Goal: Information Seeking & Learning: Learn about a topic

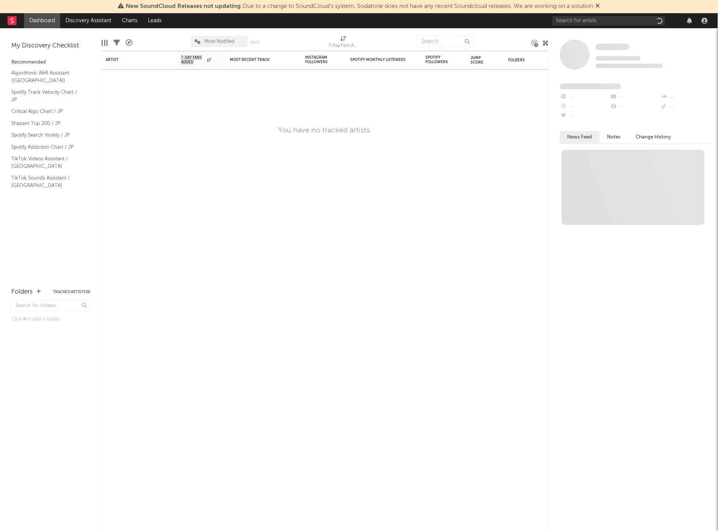
click at [600, 6] on icon at bounding box center [598, 6] width 5 height 6
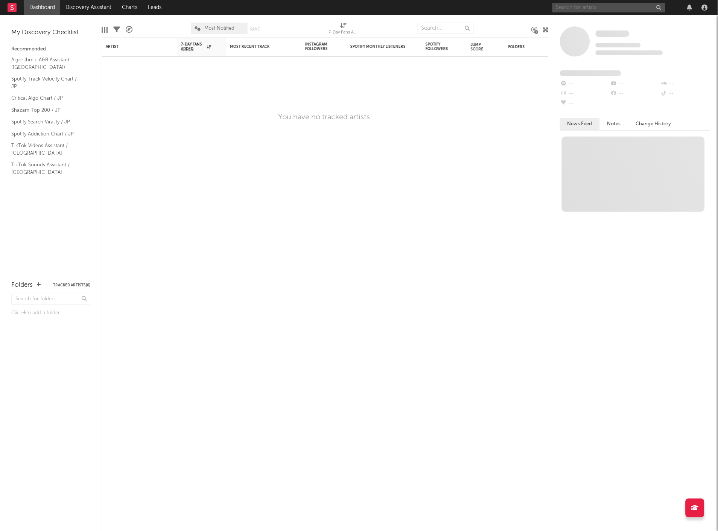
click at [600, 6] on input "text" at bounding box center [608, 7] width 113 height 9
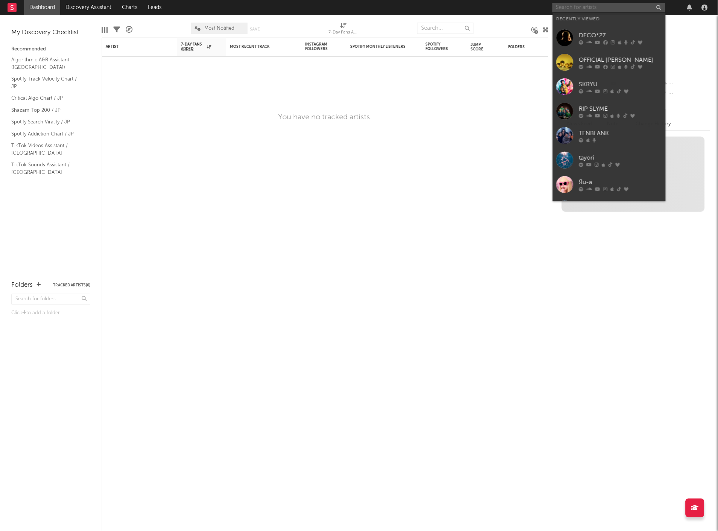
paste input "KEIJU"
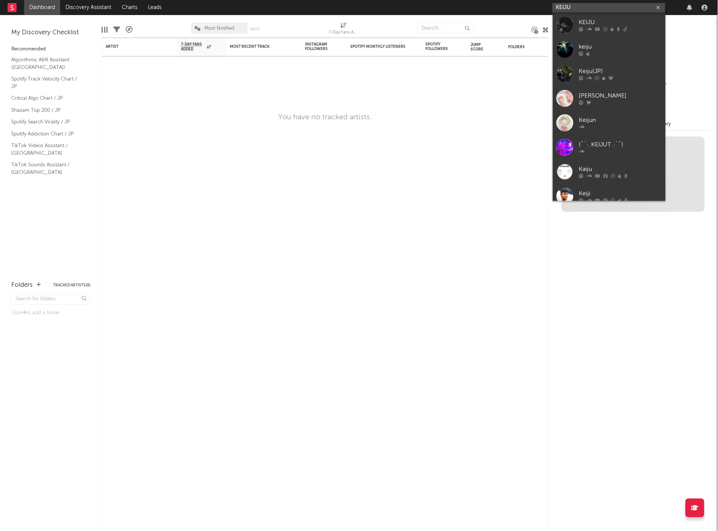
type input "KEIJU"
click at [604, 27] on icon at bounding box center [606, 29] width 4 height 5
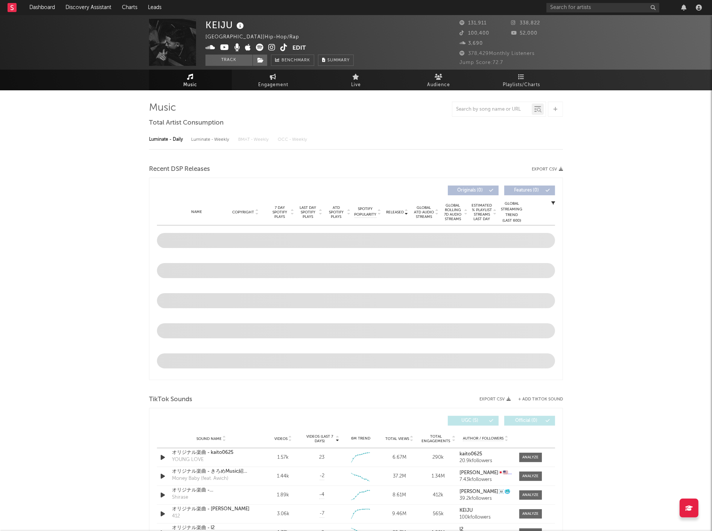
select select "6m"
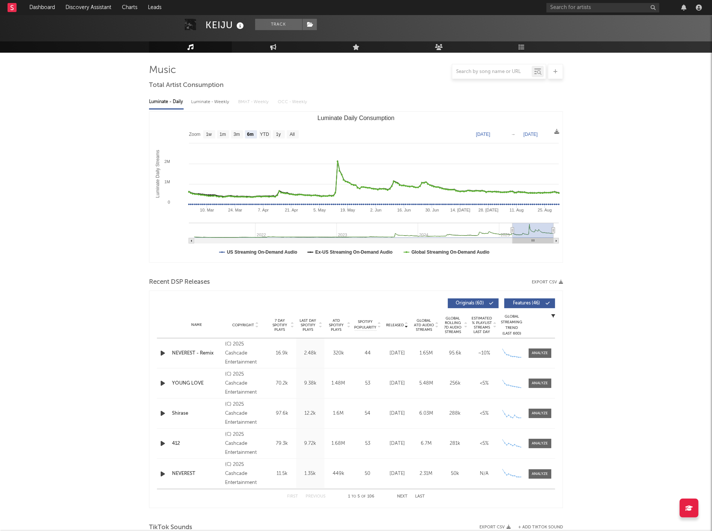
scroll to position [125, 0]
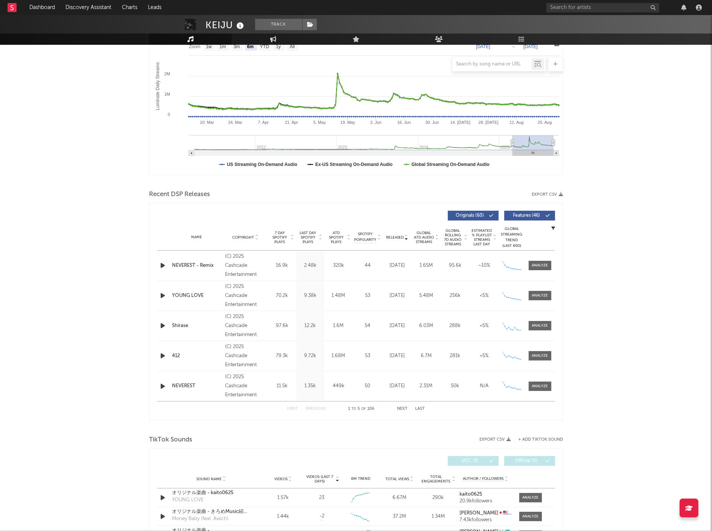
click at [400, 408] on button "Next" at bounding box center [402, 409] width 11 height 4
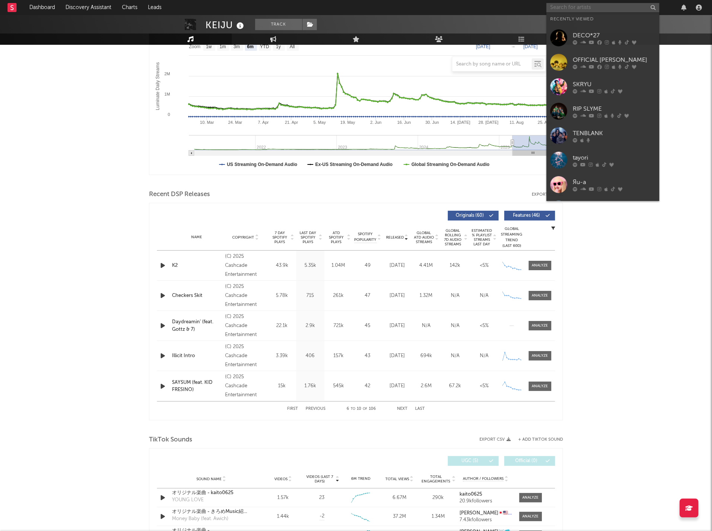
click at [572, 6] on input "text" at bounding box center [602, 7] width 113 height 9
paste input "Creepy Nuts"
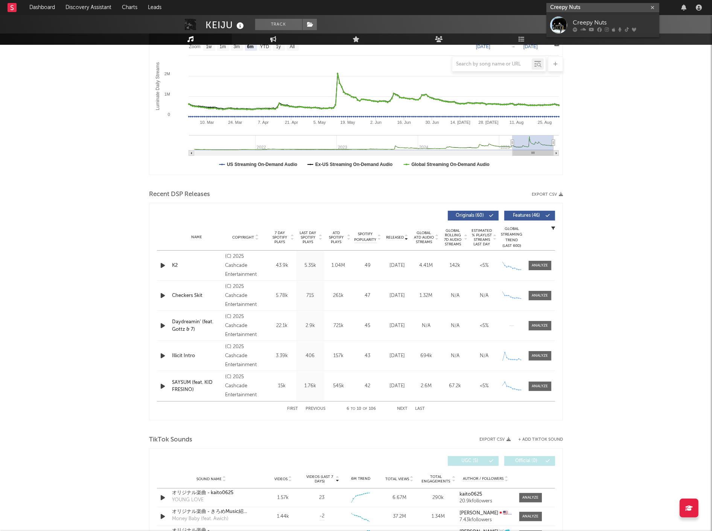
type input "Creepy Nuts"
click at [596, 23] on div "Creepy Nuts" at bounding box center [614, 22] width 83 height 9
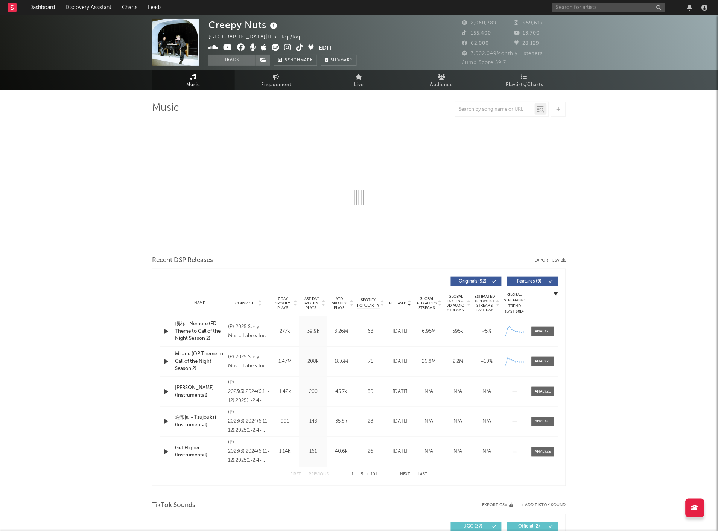
select select "6m"
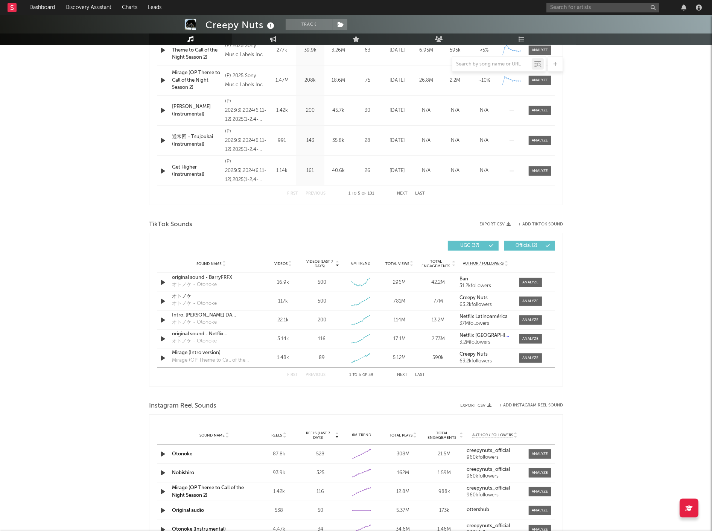
scroll to position [167, 0]
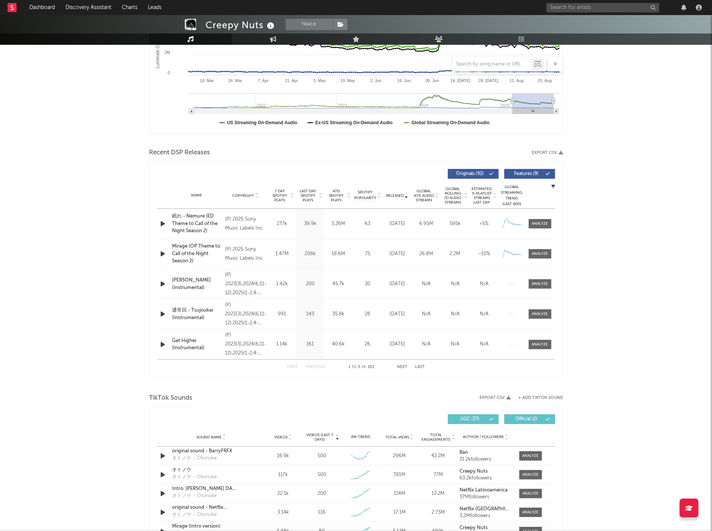
click at [419, 367] on button "Last" at bounding box center [420, 367] width 10 height 4
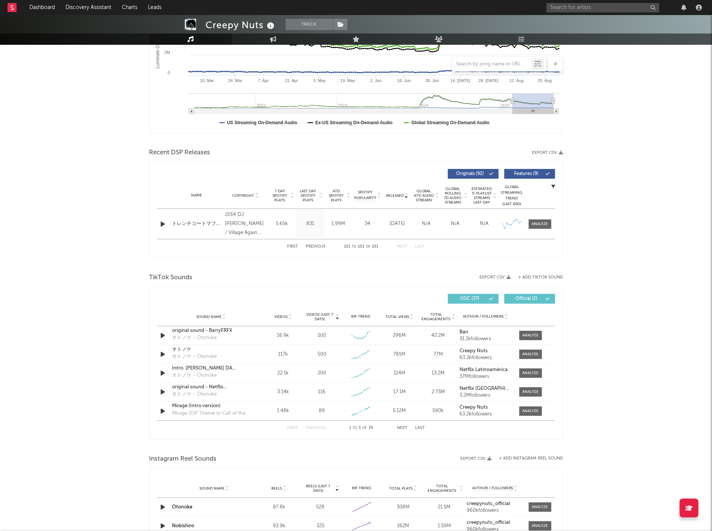
click at [401, 430] on button "Next" at bounding box center [402, 428] width 11 height 4
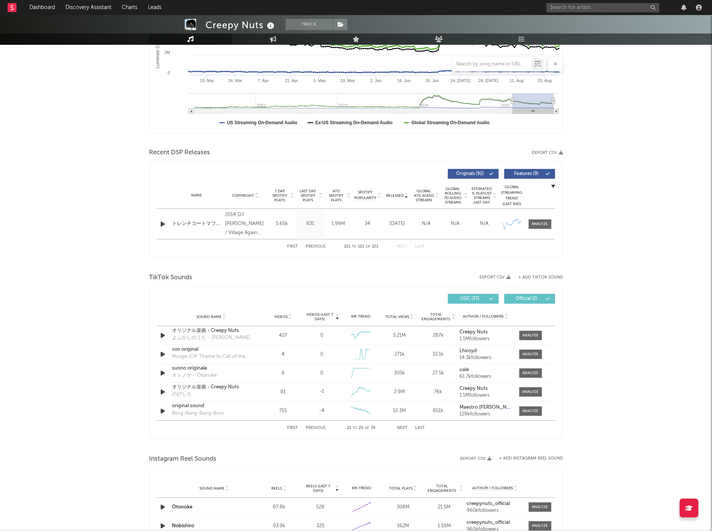
click at [401, 430] on button "Next" at bounding box center [402, 428] width 11 height 4
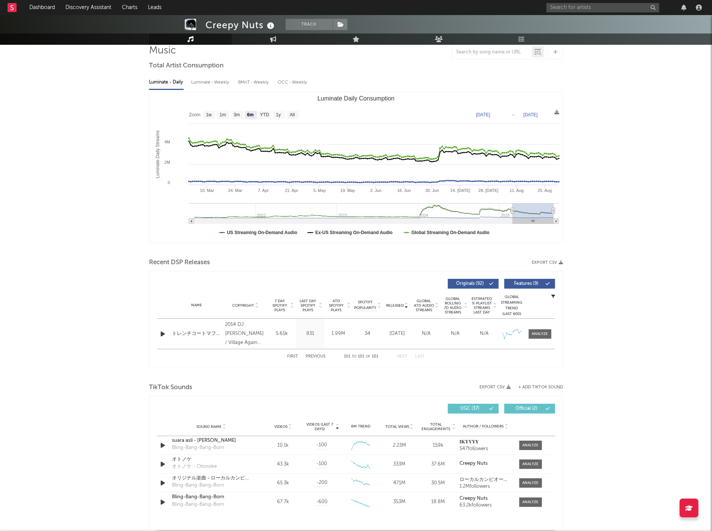
scroll to position [0, 0]
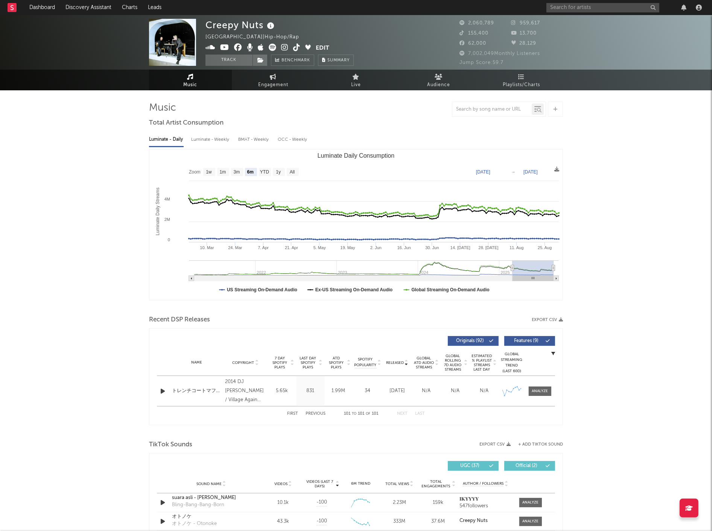
click at [318, 414] on button "Previous" at bounding box center [316, 414] width 20 height 4
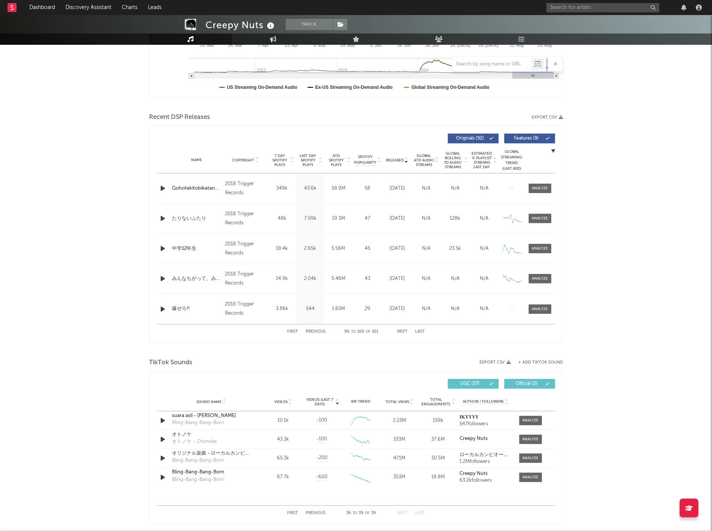
scroll to position [209, 0]
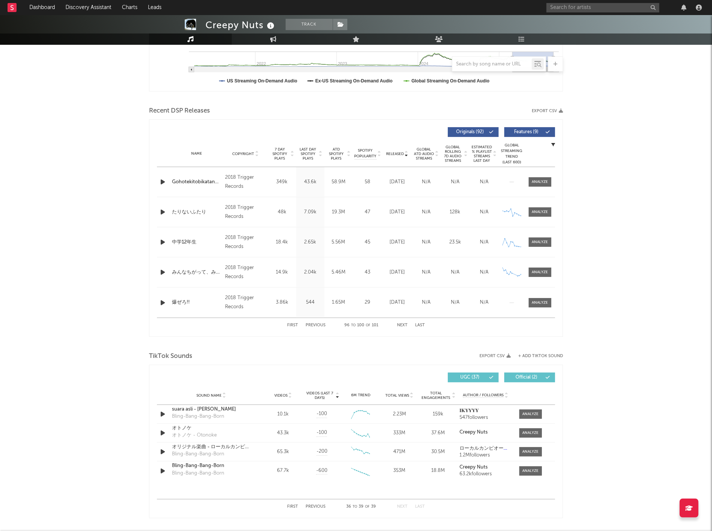
click at [405, 154] on icon at bounding box center [407, 155] width 4 height 3
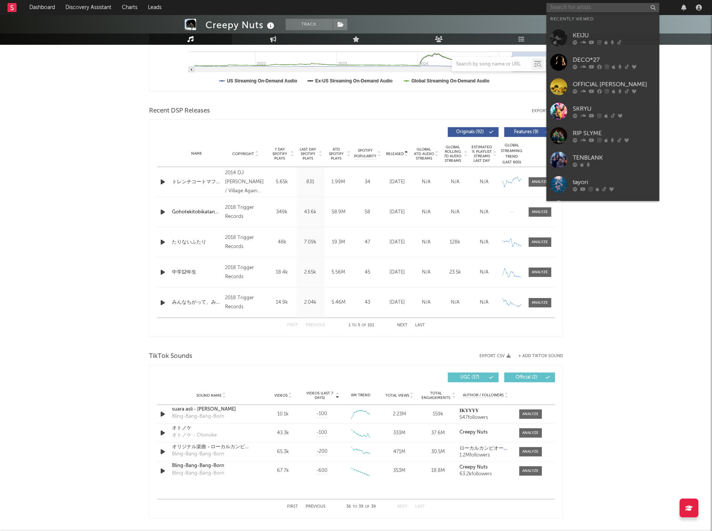
click at [575, 6] on input "text" at bounding box center [602, 7] width 113 height 9
paste input "Sugar Goose"
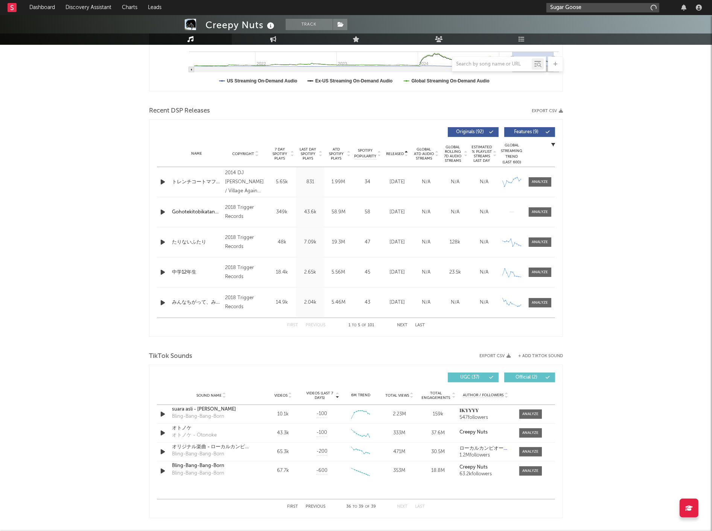
type input "Sugar Goose"
click at [585, 5] on input "Sugar Goose" at bounding box center [602, 7] width 113 height 9
click at [584, 24] on div "Sugar Goose" at bounding box center [614, 22] width 83 height 9
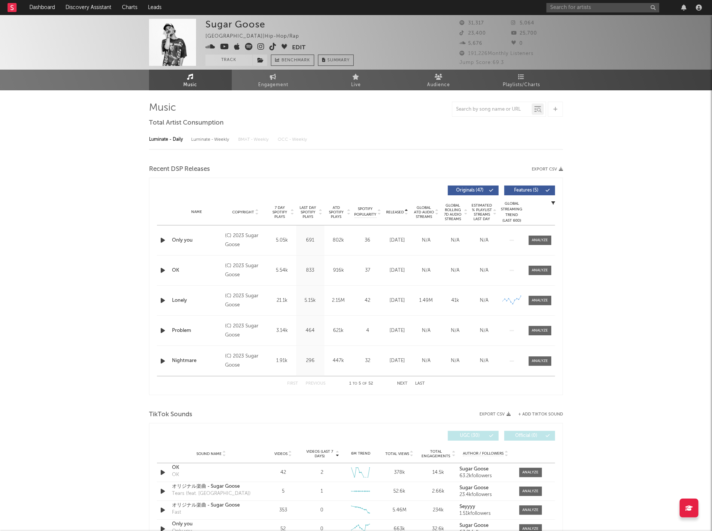
select select "6m"
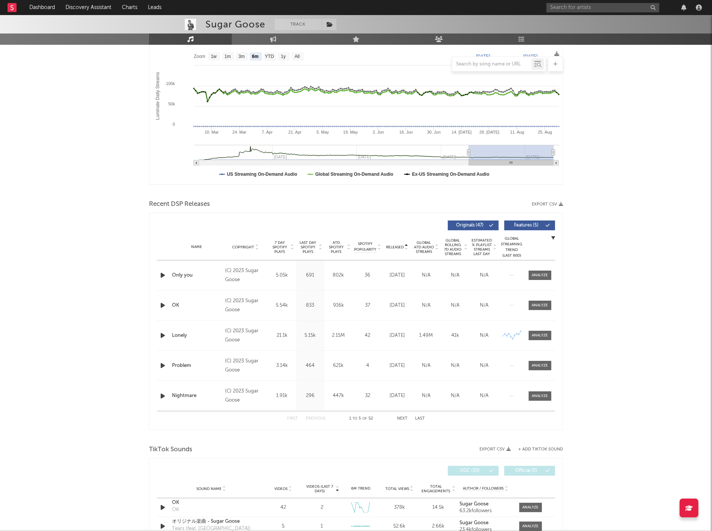
scroll to position [125, 0]
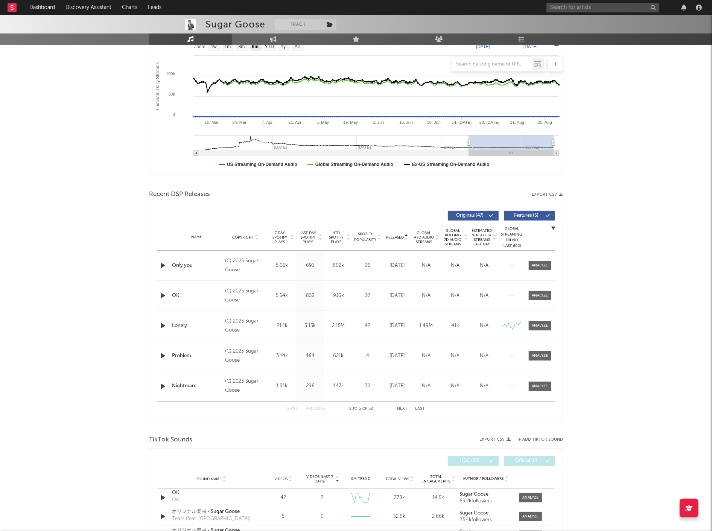
click at [406, 239] on icon at bounding box center [407, 238] width 4 height 3
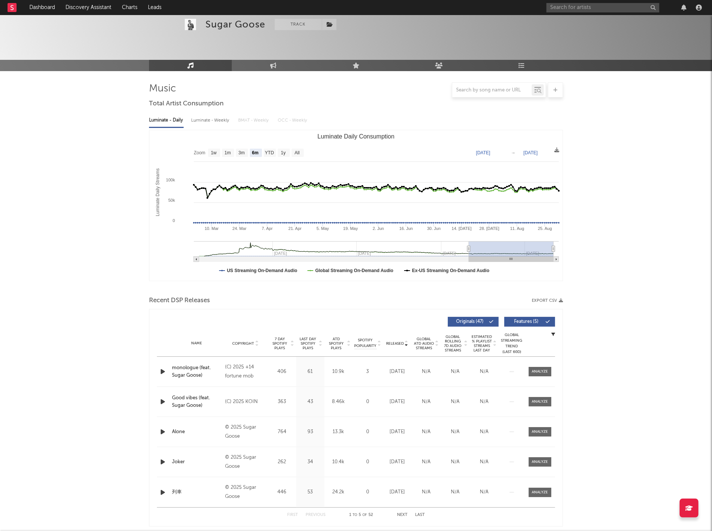
scroll to position [0, 0]
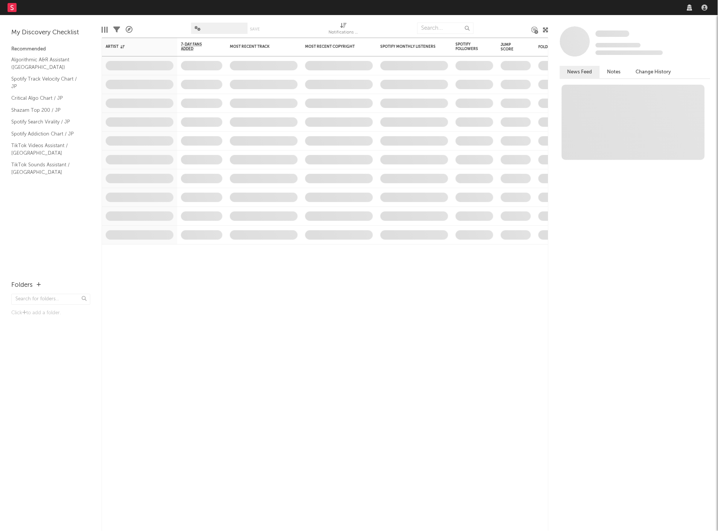
click at [636, 4] on nav "Dashboard Discovery Assistant Charts Leads" at bounding box center [359, 7] width 718 height 15
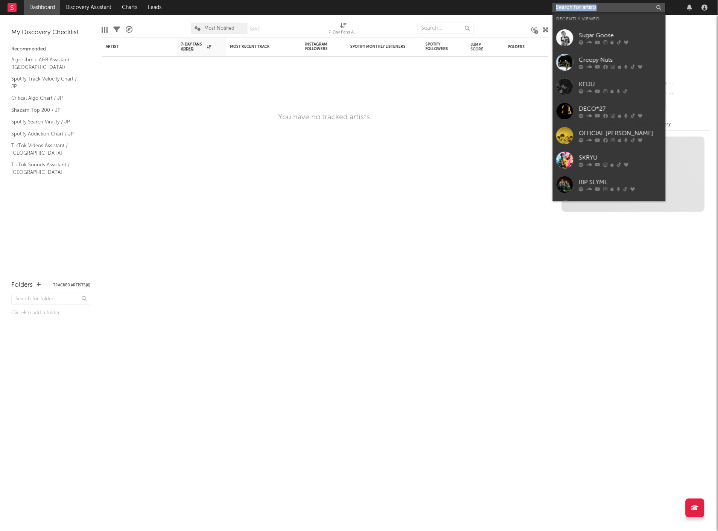
click at [636, 4] on input "text" at bounding box center [608, 7] width 113 height 9
click at [597, 35] on div "Sugar Goose" at bounding box center [620, 35] width 83 height 9
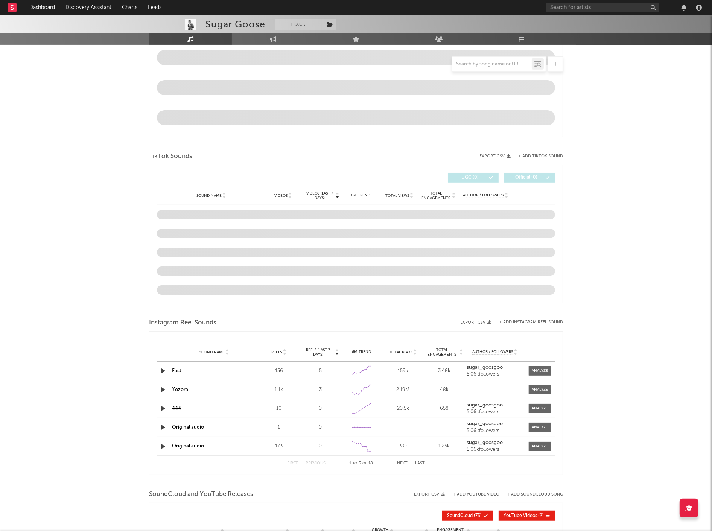
select select "6m"
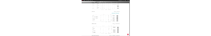
scroll to position [268, 0]
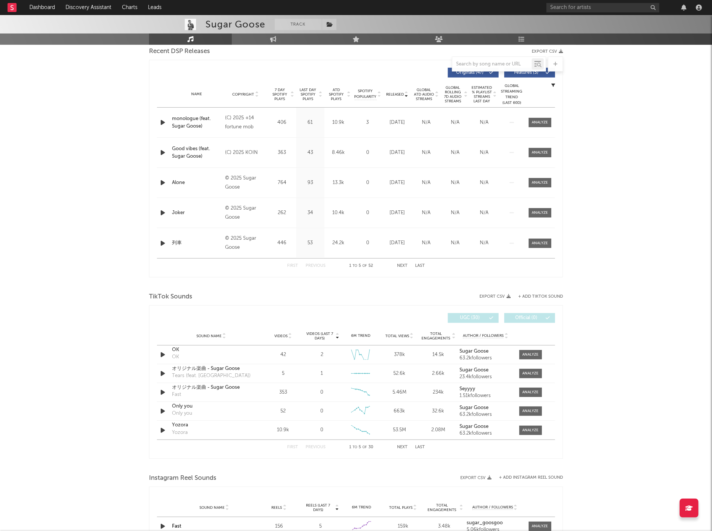
click at [408, 265] on div "First Previous 1 to 5 of 52 Next Last" at bounding box center [356, 266] width 138 height 15
click at [402, 267] on button "Next" at bounding box center [402, 266] width 11 height 4
click at [181, 122] on div "I remember" at bounding box center [196, 123] width 49 height 8
drag, startPoint x: 204, startPoint y: 28, endPoint x: 265, endPoint y: 27, distance: 61.3
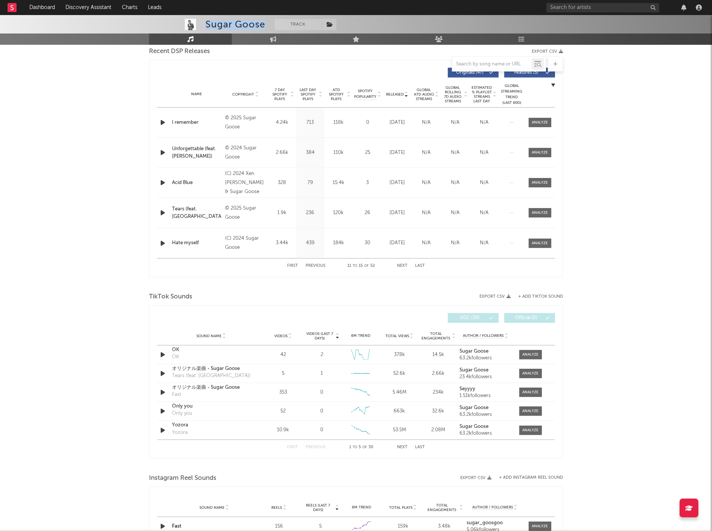
click at [265, 27] on div "Sugar Goose Track Japan | Hip-Hop/Rap Edit Track Benchmark Summary 31,317 5,064…" at bounding box center [356, 7] width 712 height 75
copy div "Sugar Goose"
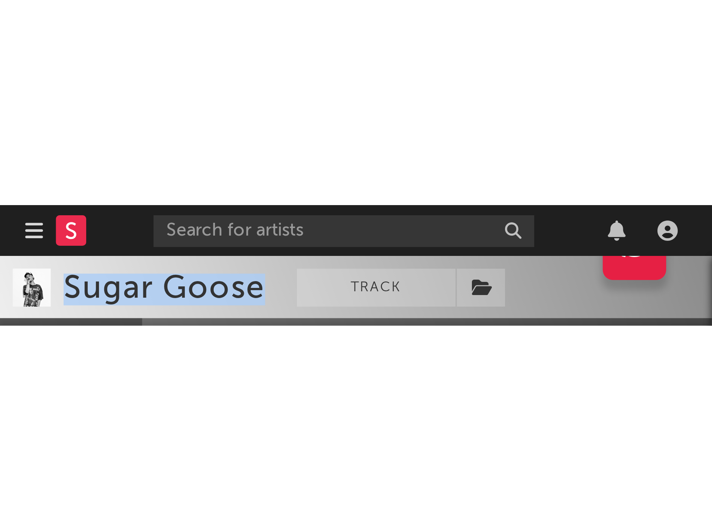
scroll to position [243, 0]
